Goal: Download file/media

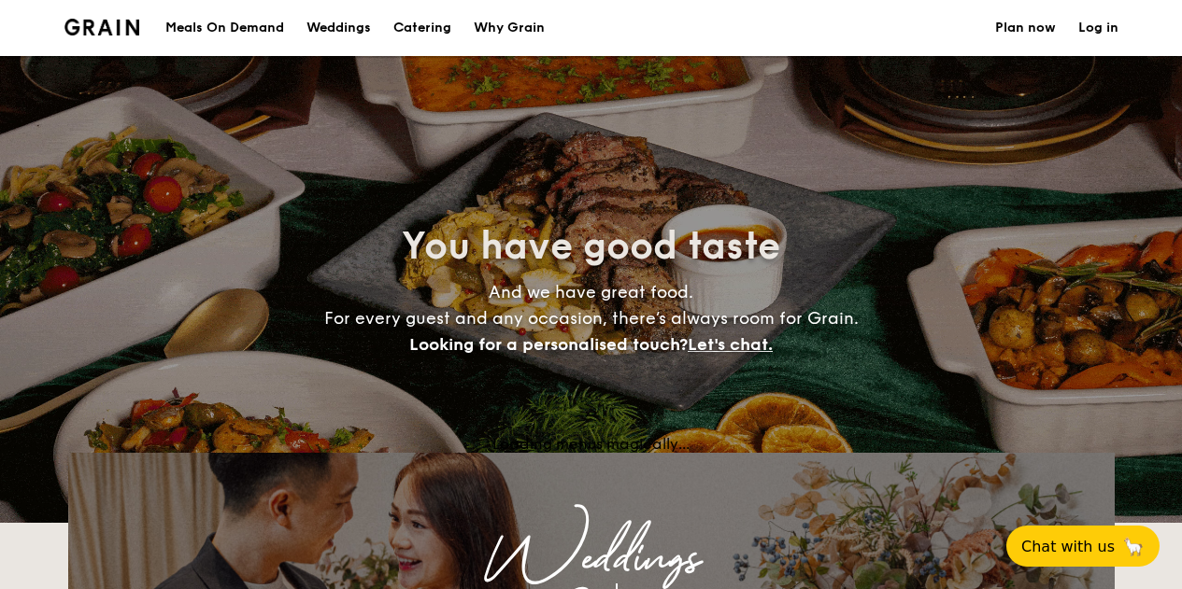
select select
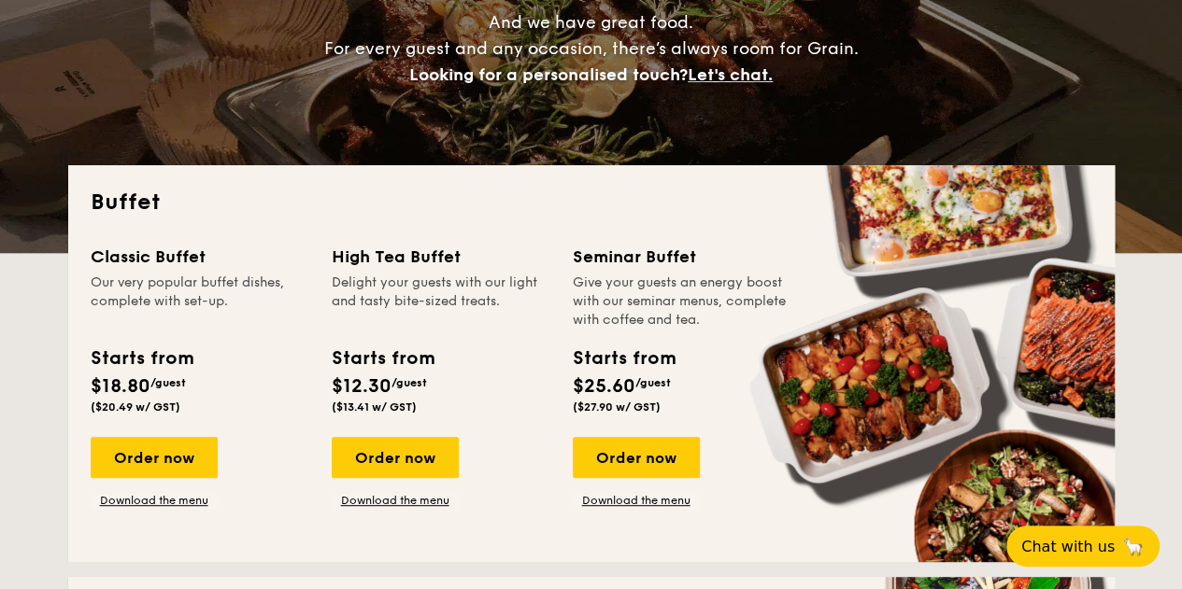
scroll to position [277, 0]
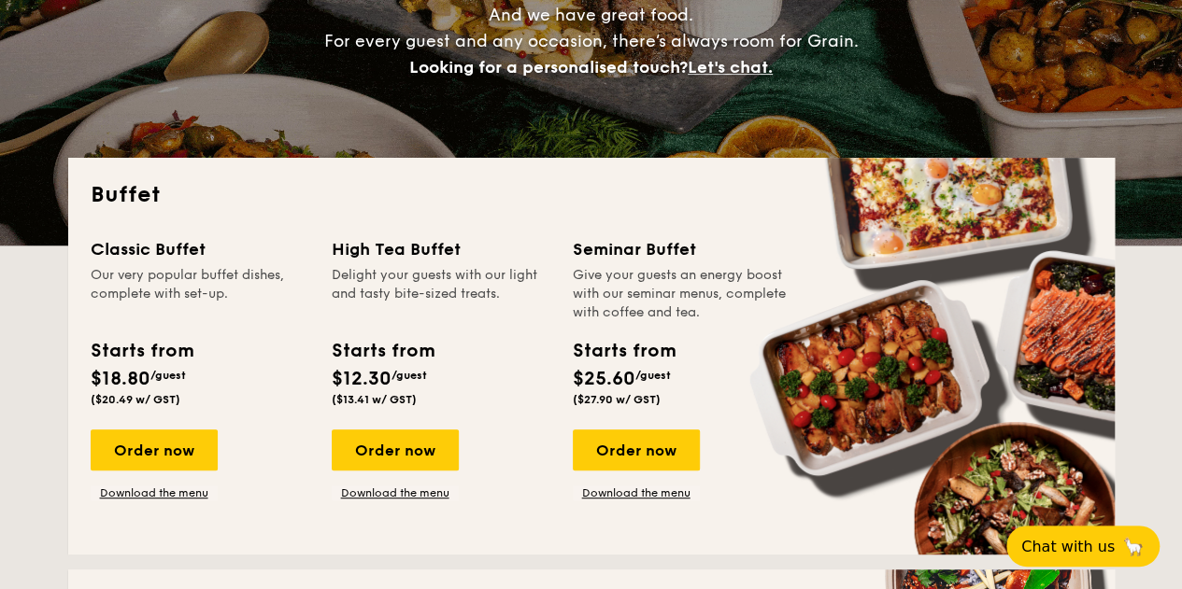
click at [164, 378] on span "/guest" at bounding box center [167, 375] width 35 height 13
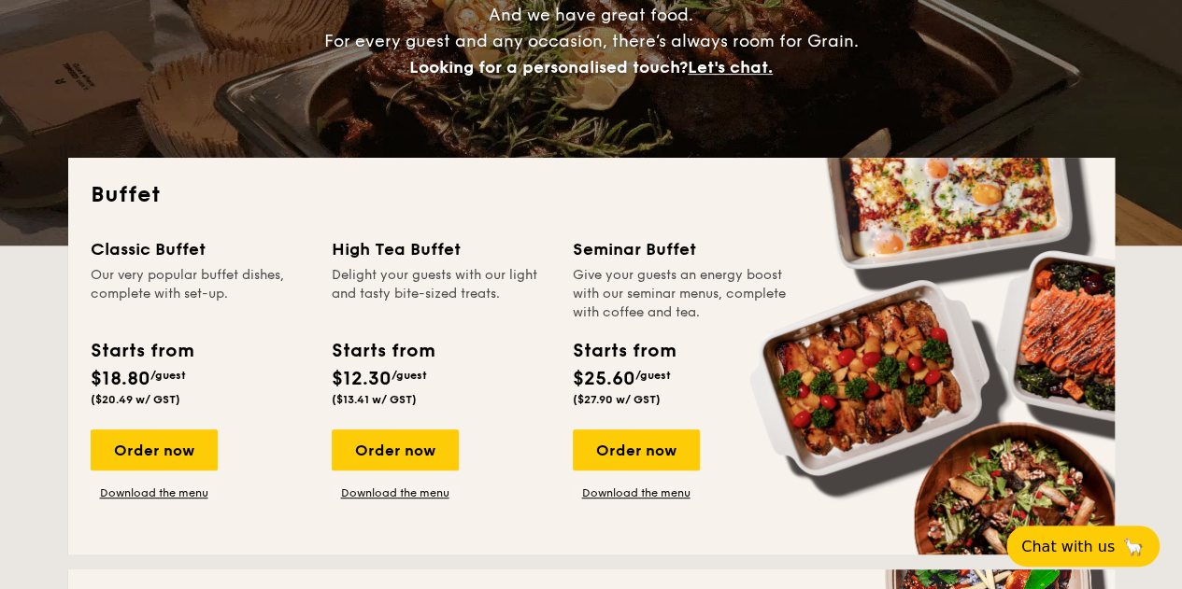
click at [164, 378] on span "/guest" at bounding box center [167, 375] width 35 height 13
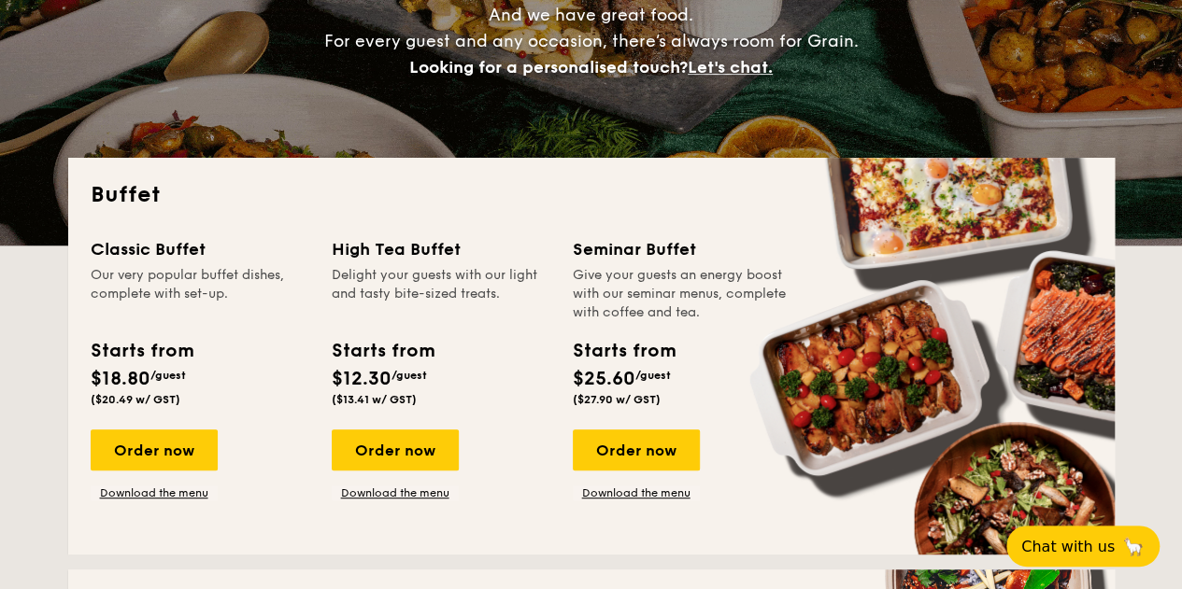
click at [164, 378] on span "/guest" at bounding box center [167, 375] width 35 height 13
click at [198, 366] on div "Starts from $18.80 /guest ($20.49 w/ GST)" at bounding box center [141, 371] width 117 height 69
click at [175, 489] on link "Download the menu" at bounding box center [154, 493] width 127 height 15
